Goal: Find specific page/section: Find specific page/section

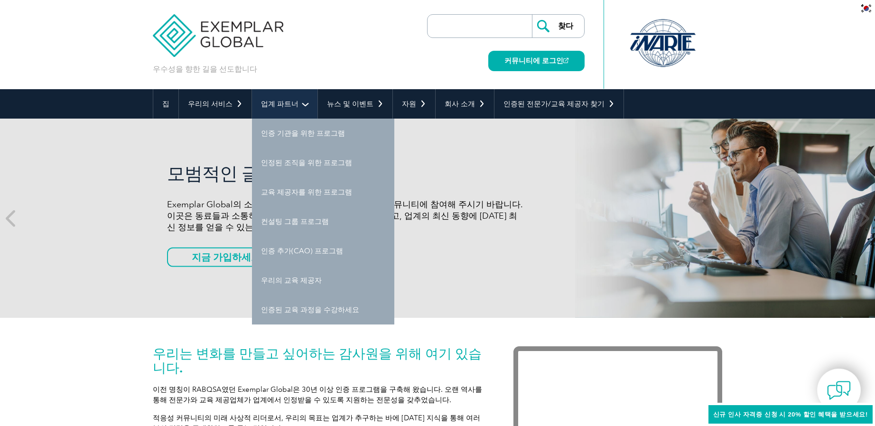
drag, startPoint x: 0, startPoint y: 0, endPoint x: 294, endPoint y: 110, distance: 314.1
click at [295, 110] on link "업계 파트너" at bounding box center [284, 103] width 65 height 29
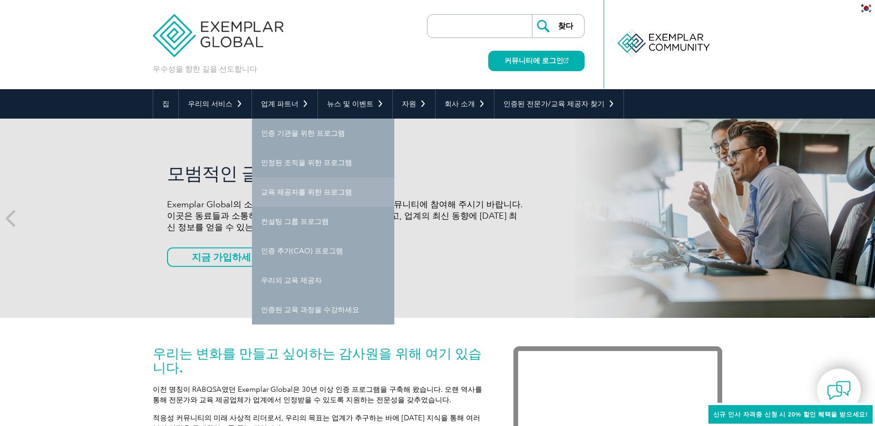
click at [313, 198] on link "교육 제공자를 위한 프로그램" at bounding box center [323, 191] width 142 height 29
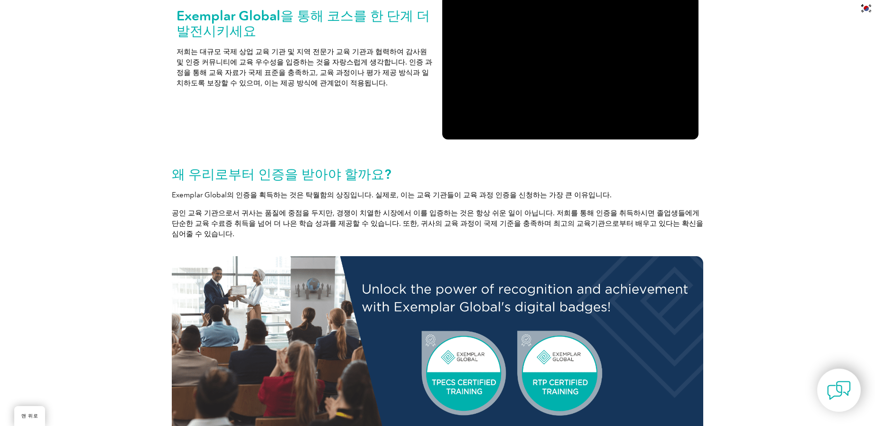
scroll to position [15, 0]
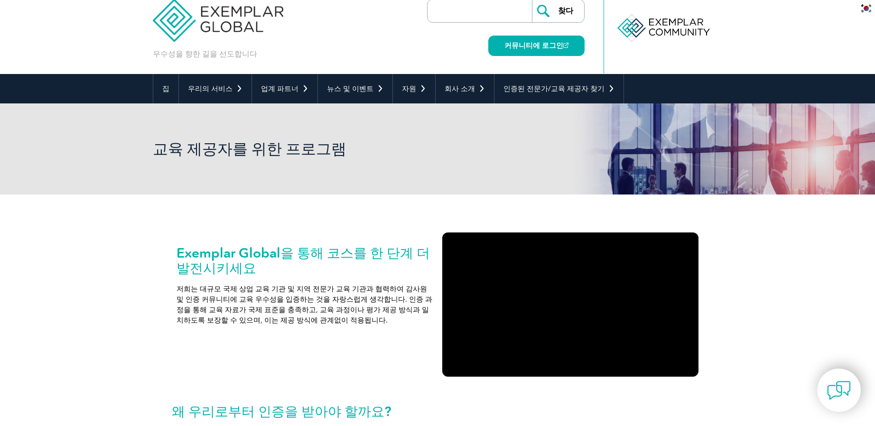
click at [177, 28] on img at bounding box center [218, 13] width 131 height 57
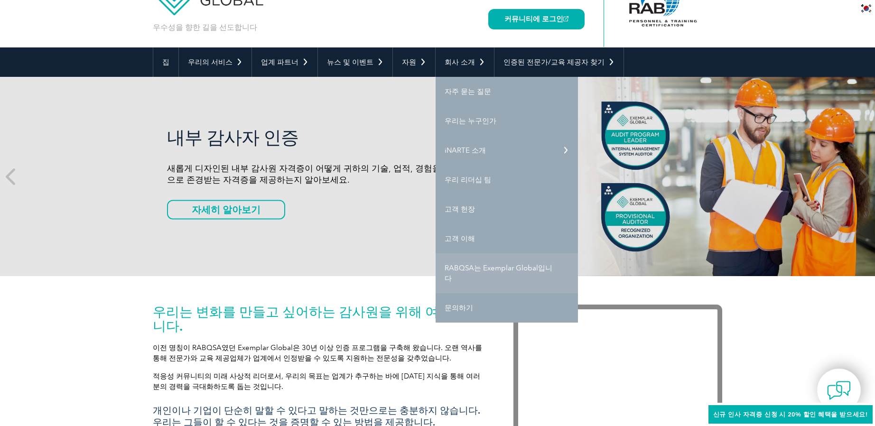
scroll to position [47, 0]
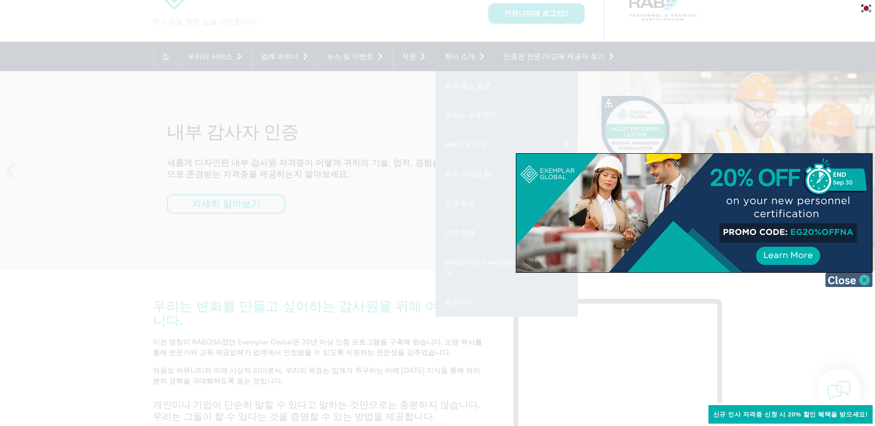
click at [862, 281] on img at bounding box center [848, 280] width 47 height 14
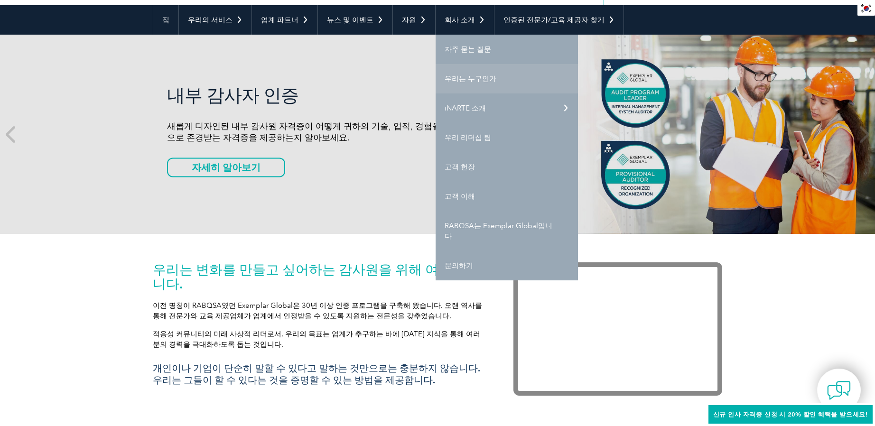
scroll to position [95, 0]
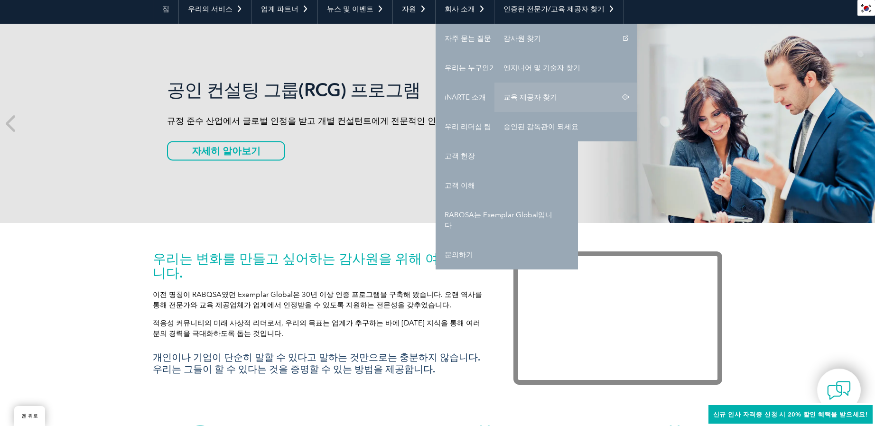
click at [539, 93] on link "교육 제공자 찾기" at bounding box center [565, 97] width 142 height 29
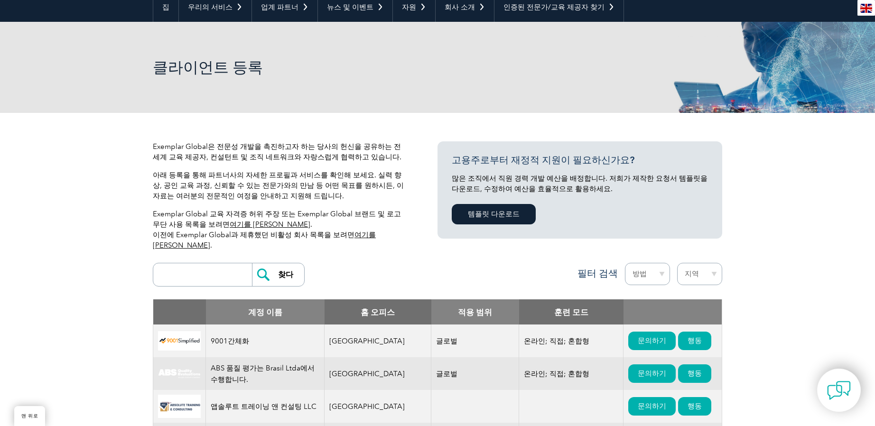
scroll to position [190, 0]
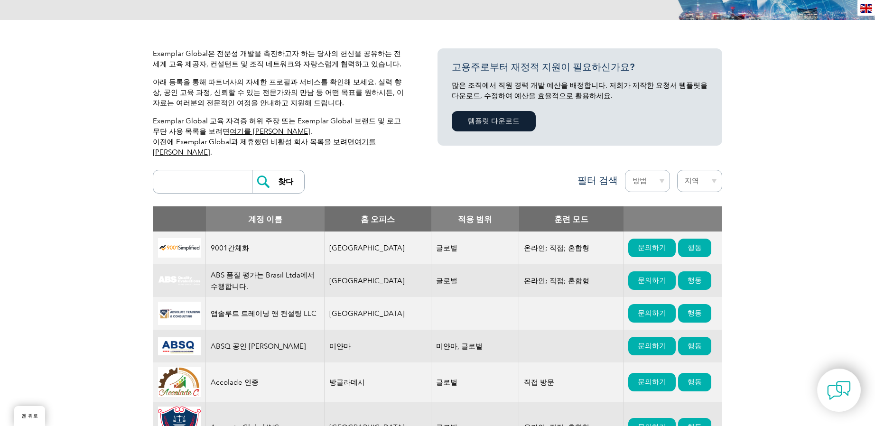
click at [200, 173] on input "search" at bounding box center [205, 181] width 94 height 23
type input "ㅑ"
type input "ICC"
click at [252, 170] on input "찾다" at bounding box center [278, 181] width 52 height 23
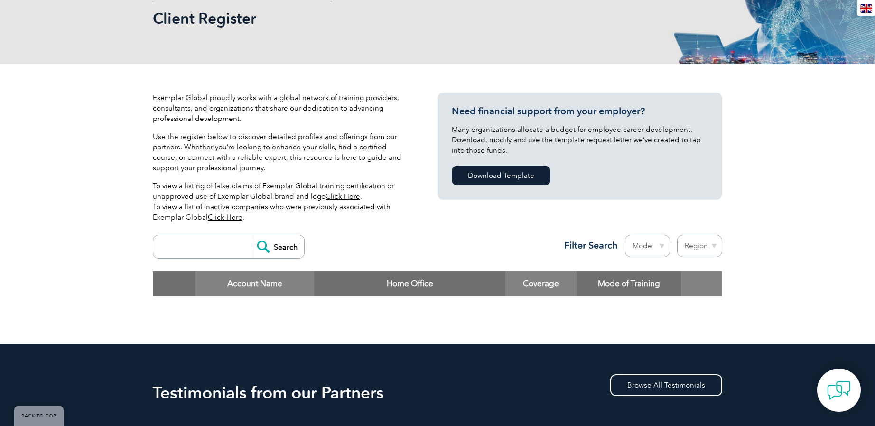
scroll to position [332, 0]
